Goal: Find specific page/section: Find specific page/section

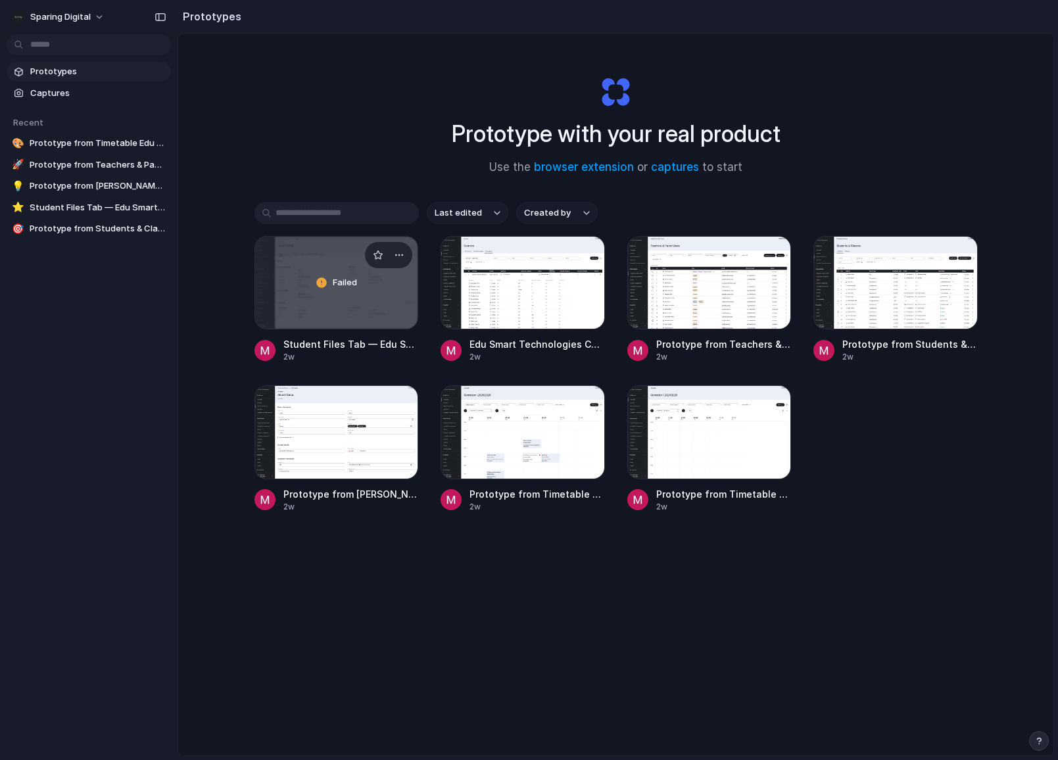
click at [364, 322] on div "Failed" at bounding box center [336, 283] width 163 height 92
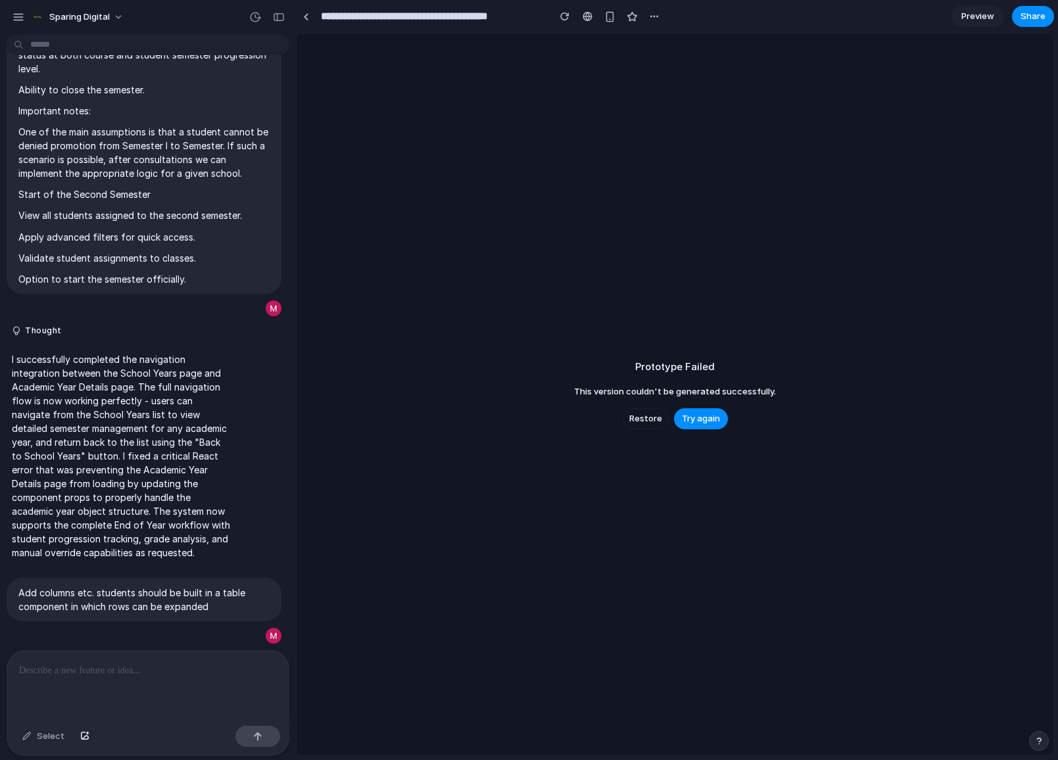
scroll to position [4304, 0]
click at [711, 412] on span "Try again" at bounding box center [701, 418] width 38 height 13
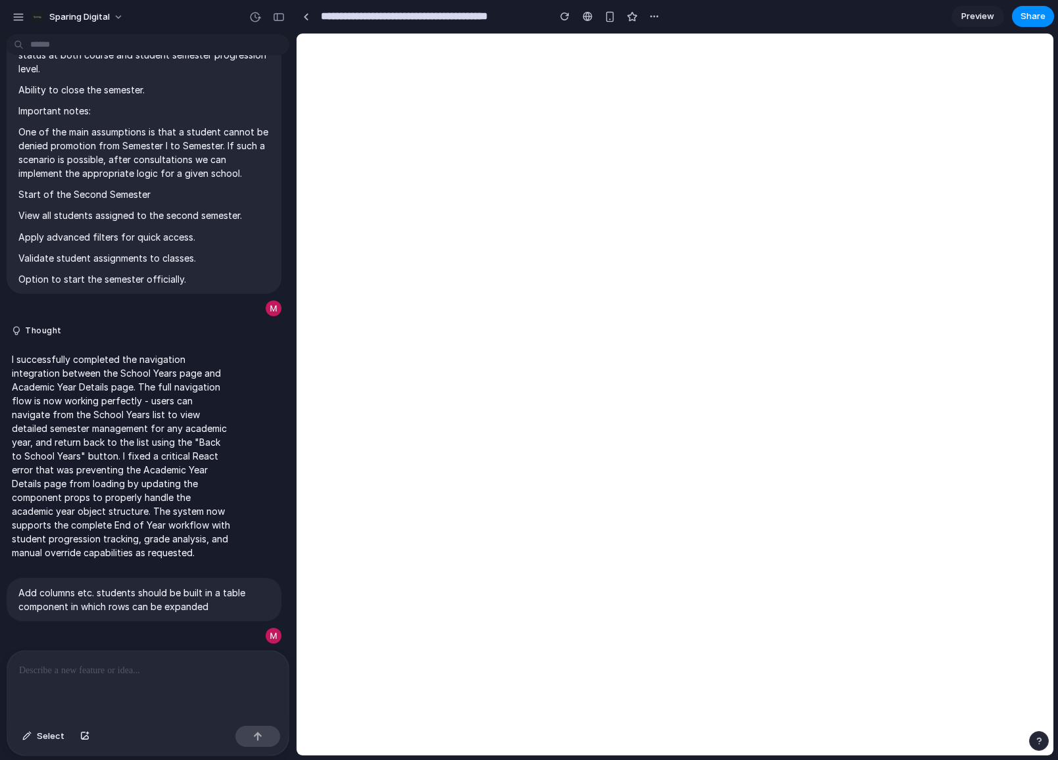
scroll to position [0, 0]
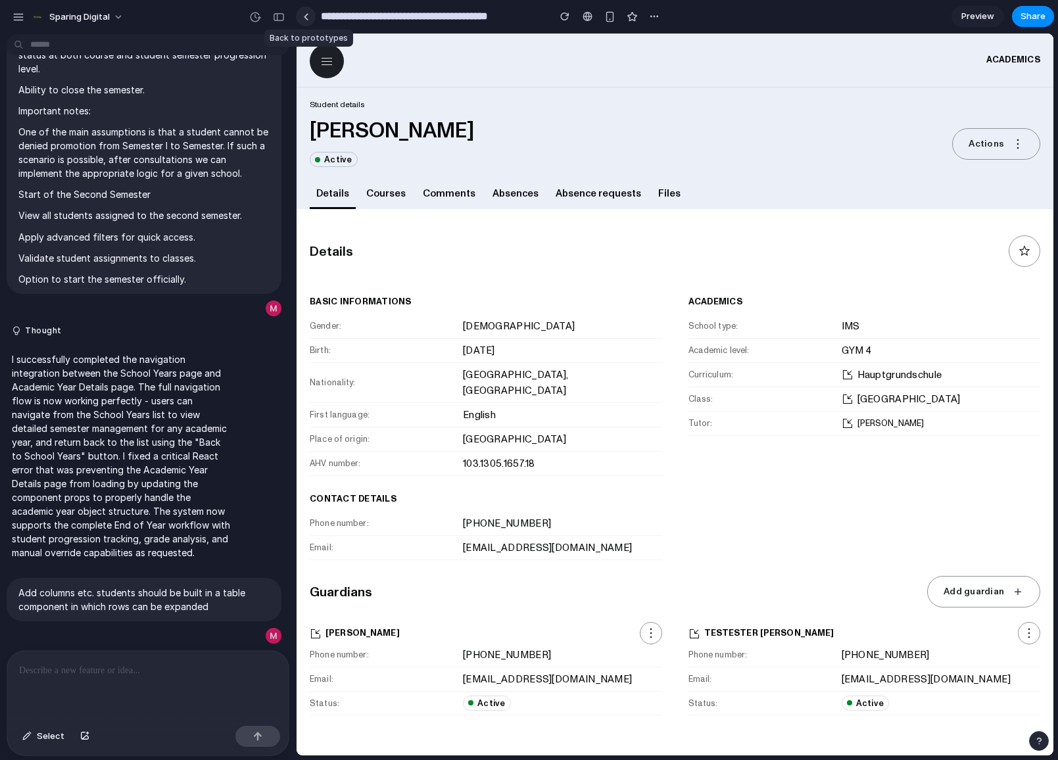
click at [310, 18] on link at bounding box center [306, 17] width 20 height 20
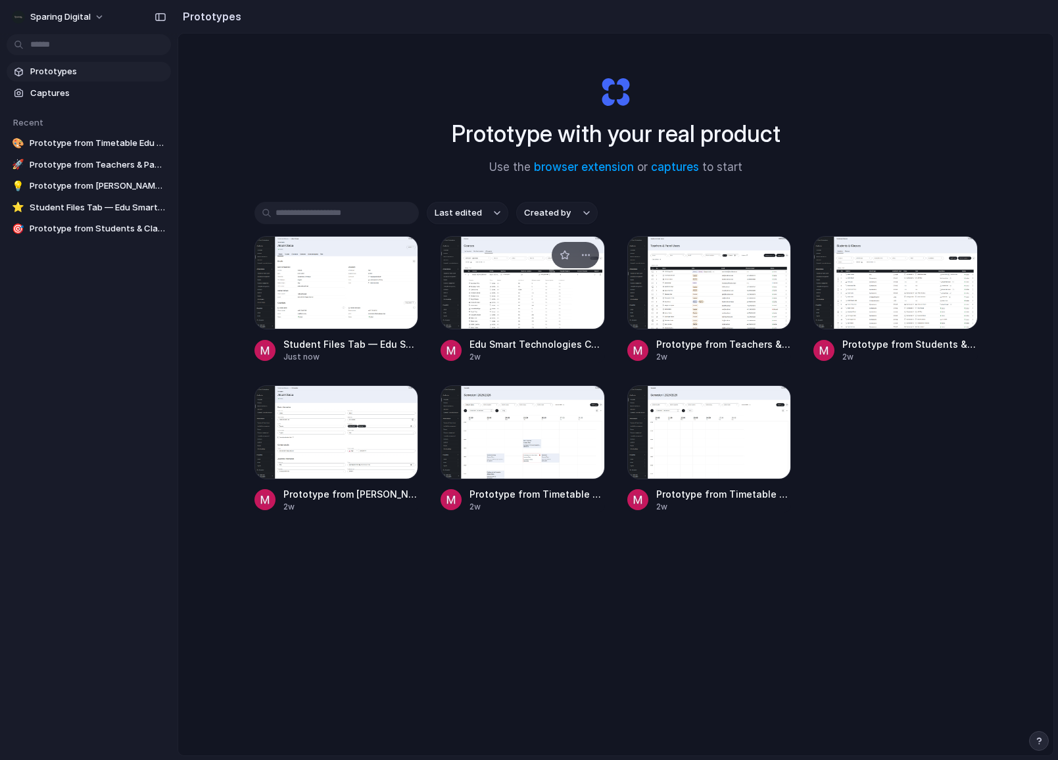
click at [520, 298] on div at bounding box center [523, 282] width 164 height 93
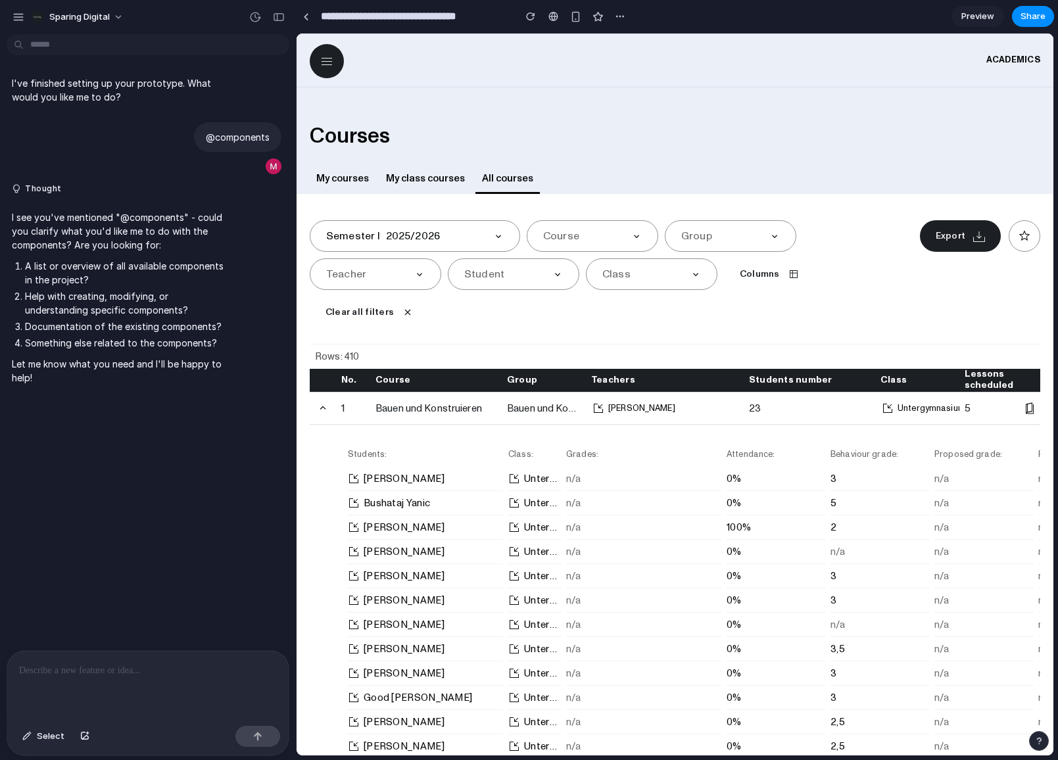
click at [54, 665] on p at bounding box center [148, 671] width 258 height 16
click at [612, 14] on button "button" at bounding box center [620, 17] width 20 height 20
click at [618, 14] on div "Duplicate Delete" at bounding box center [529, 380] width 1058 height 760
click at [821, 149] on div "Courses" at bounding box center [675, 136] width 731 height 32
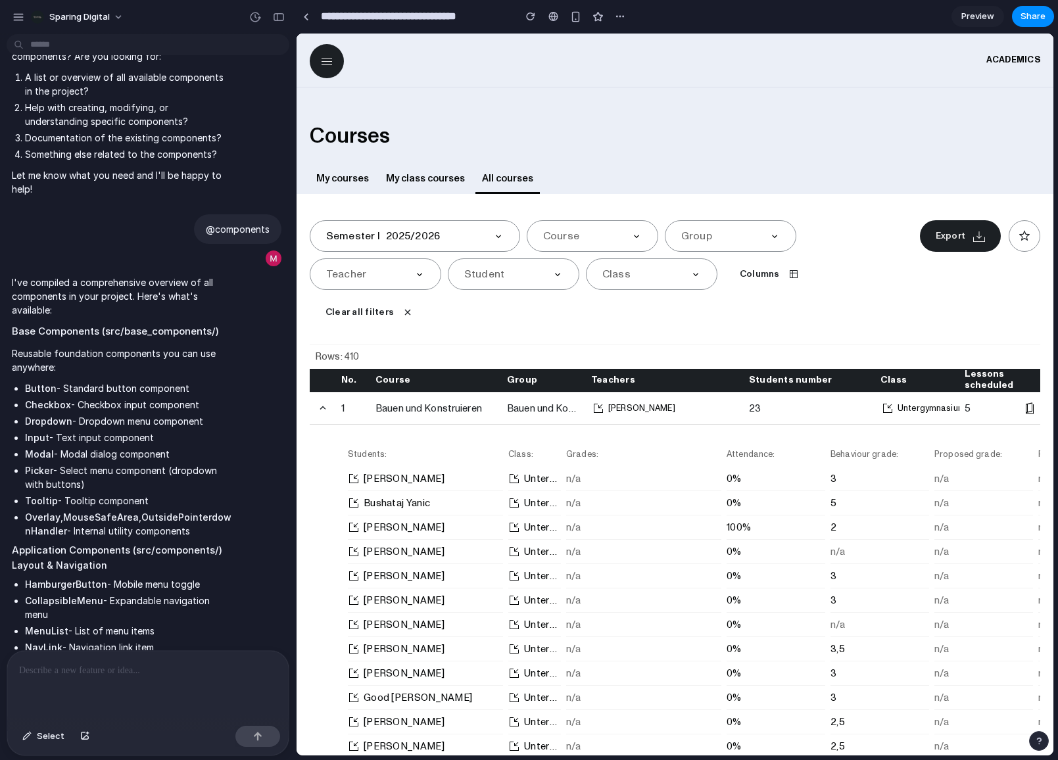
scroll to position [214, 0]
